Goal: Check status

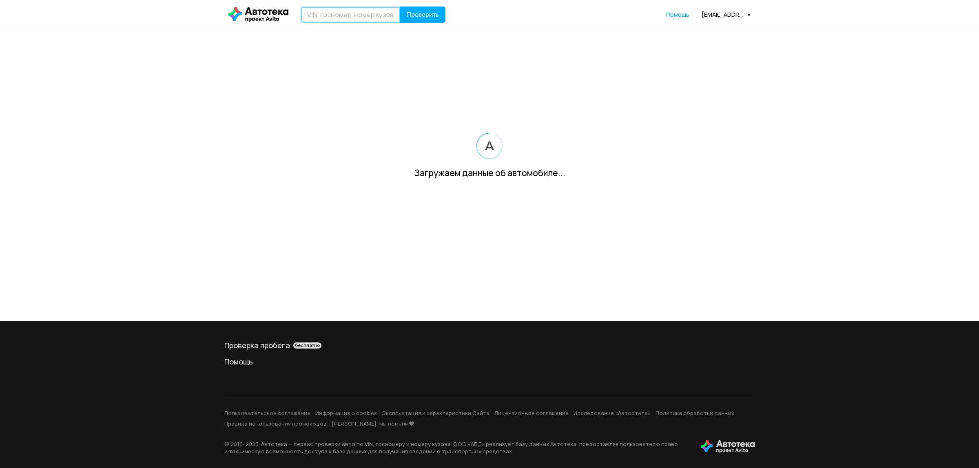
click at [321, 16] on input "text" at bounding box center [349, 15] width 99 height 16
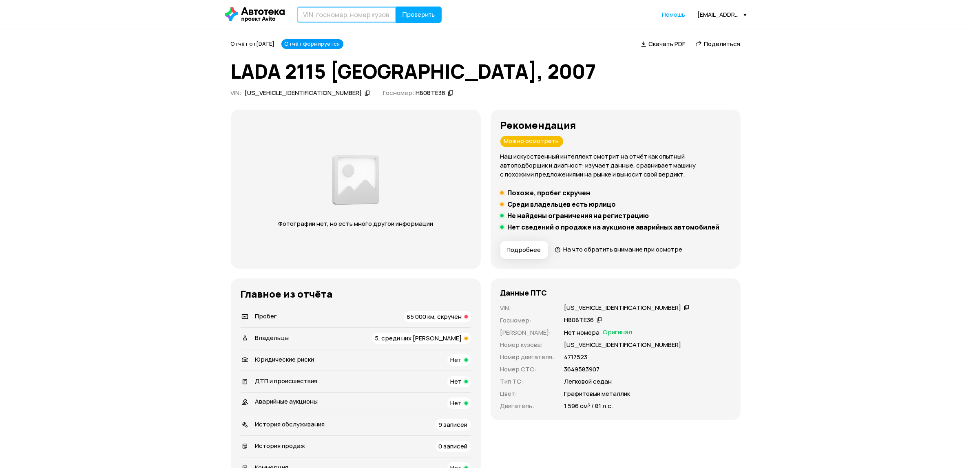
paste input "[US_VEHICLE_IDENTIFICATION_NUMBER]"
type input "[US_VEHICLE_IDENTIFICATION_NUMBER]"
click at [418, 17] on span "Проверить" at bounding box center [418, 14] width 33 height 7
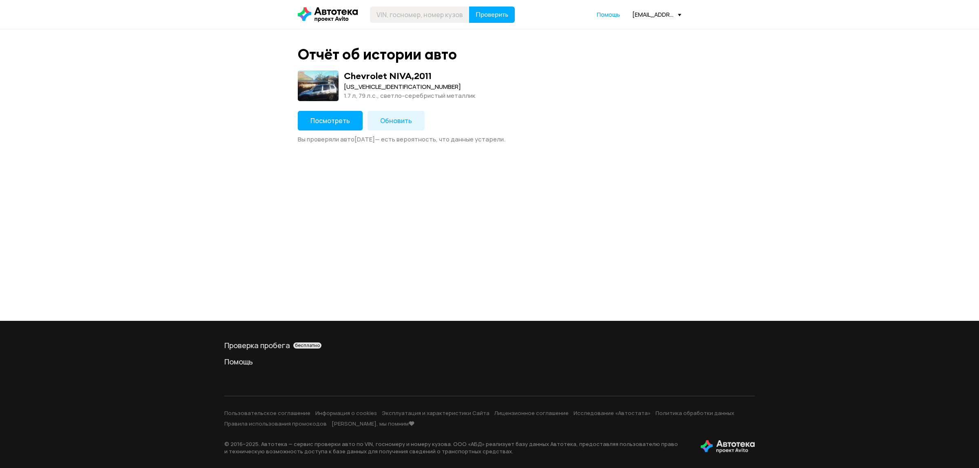
click at [339, 121] on span "Посмотреть" at bounding box center [330, 120] width 40 height 9
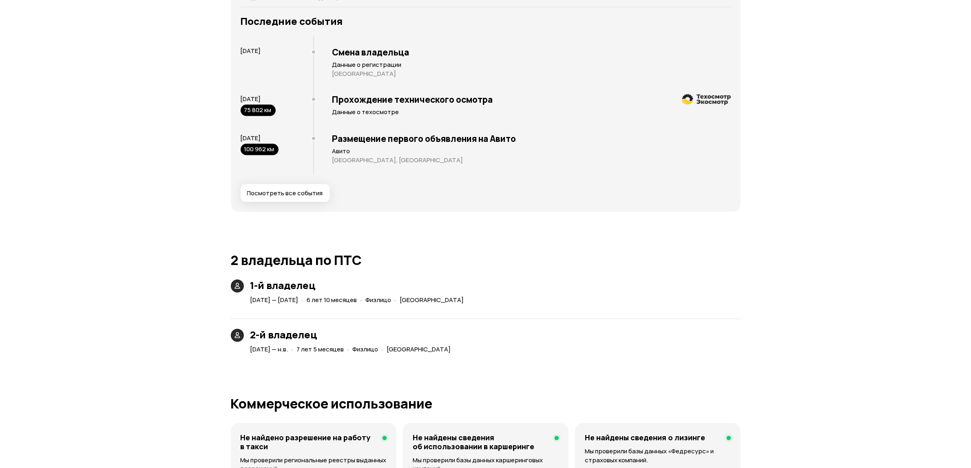
scroll to position [1733, 0]
